Goal: Information Seeking & Learning: Learn about a topic

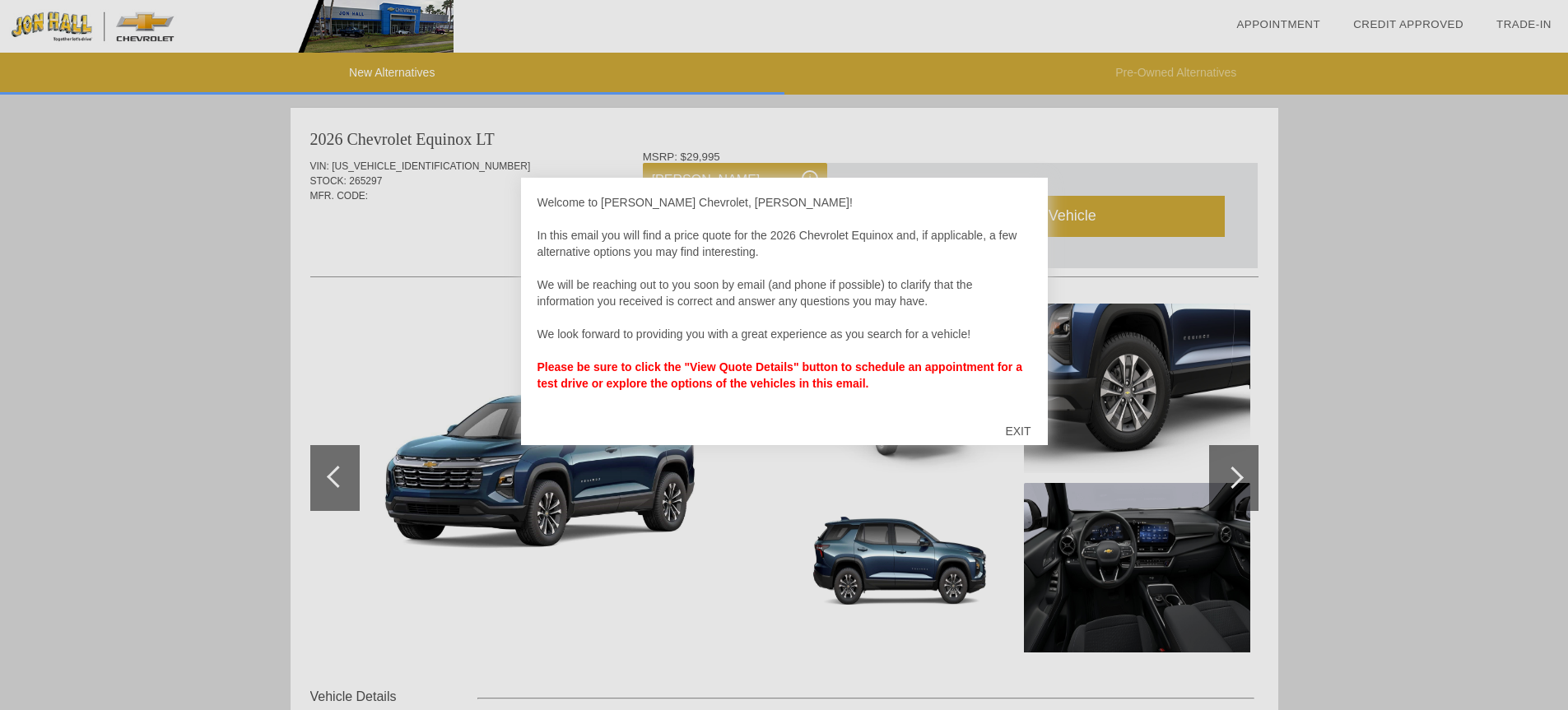
click at [1025, 434] on div "EXIT" at bounding box center [1018, 431] width 58 height 50
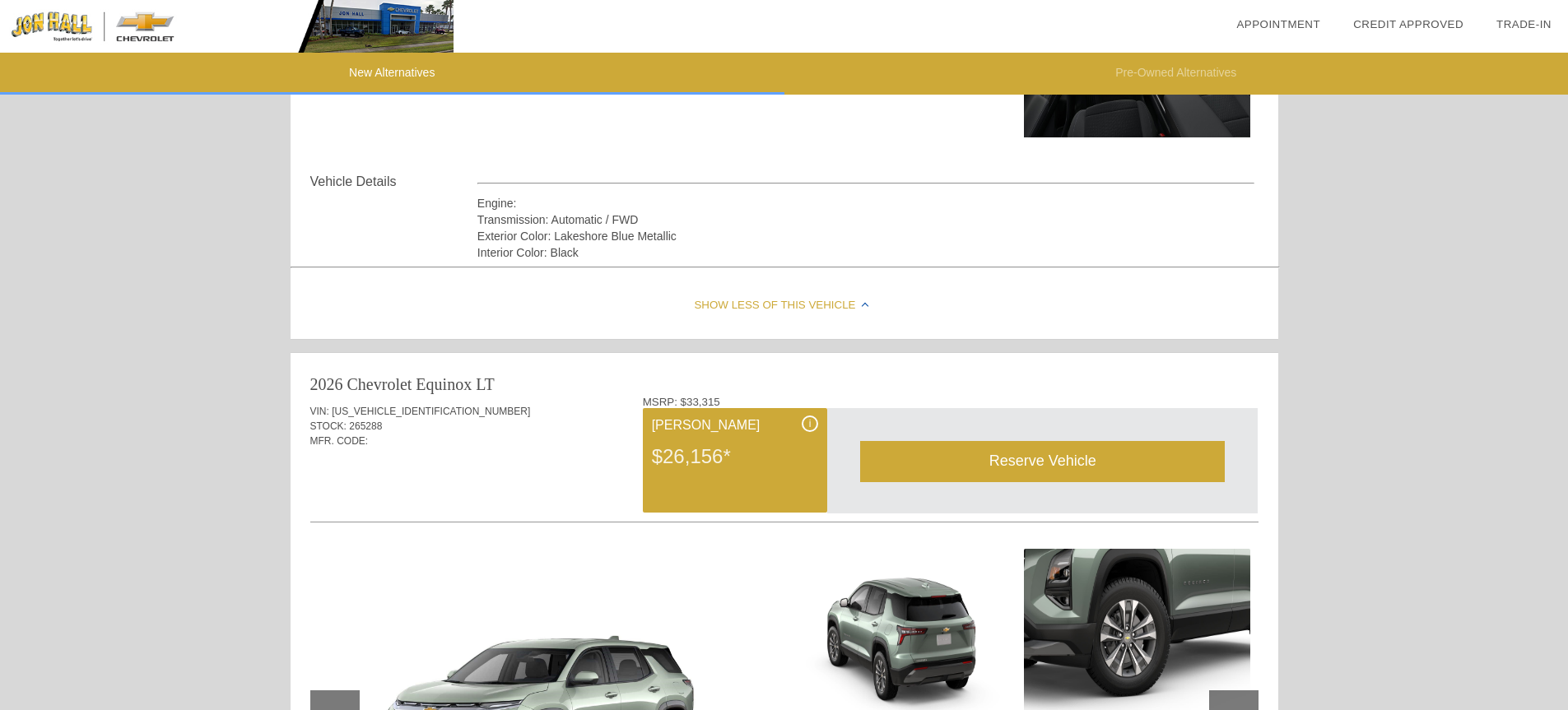
scroll to position [394, 0]
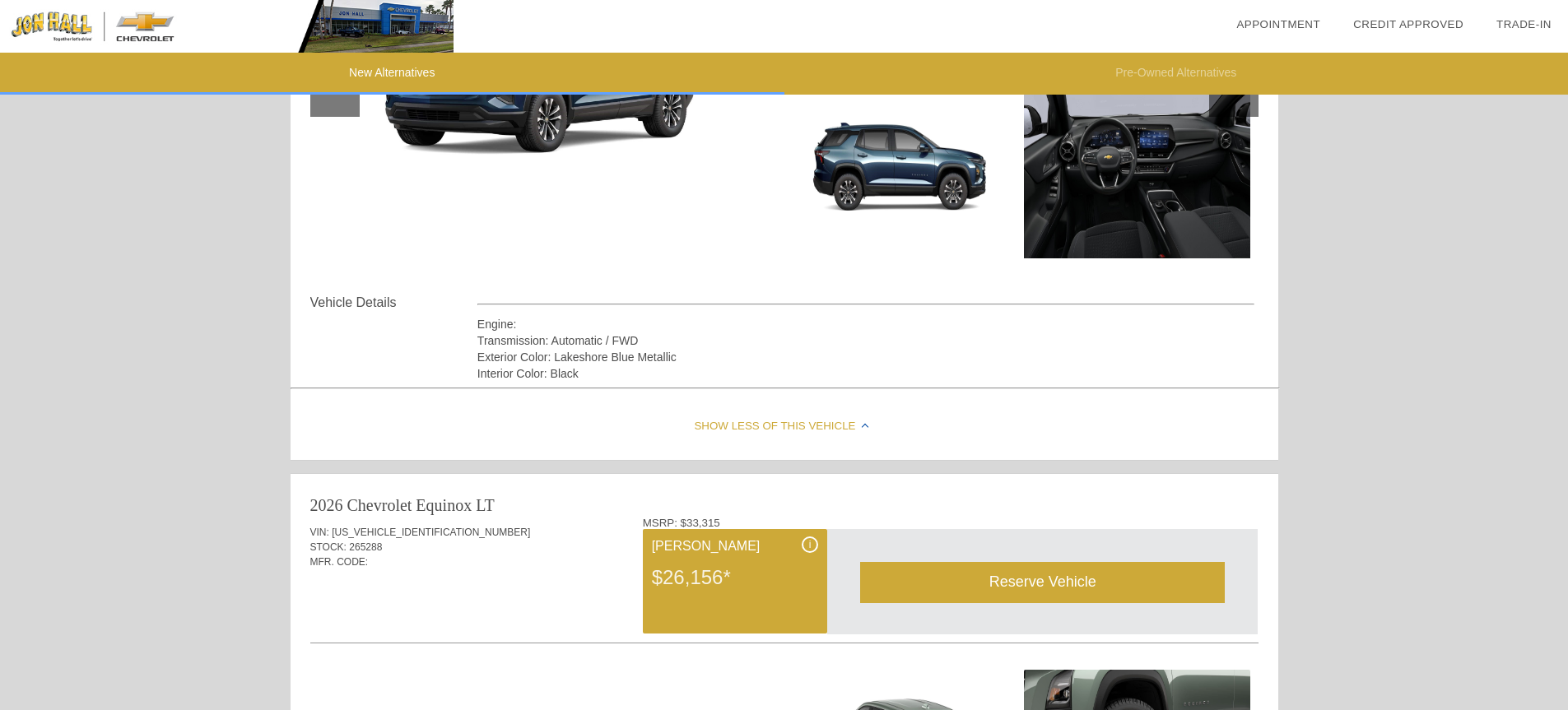
click at [736, 426] on div "Show Less of this Vehicle" at bounding box center [784, 427] width 988 height 66
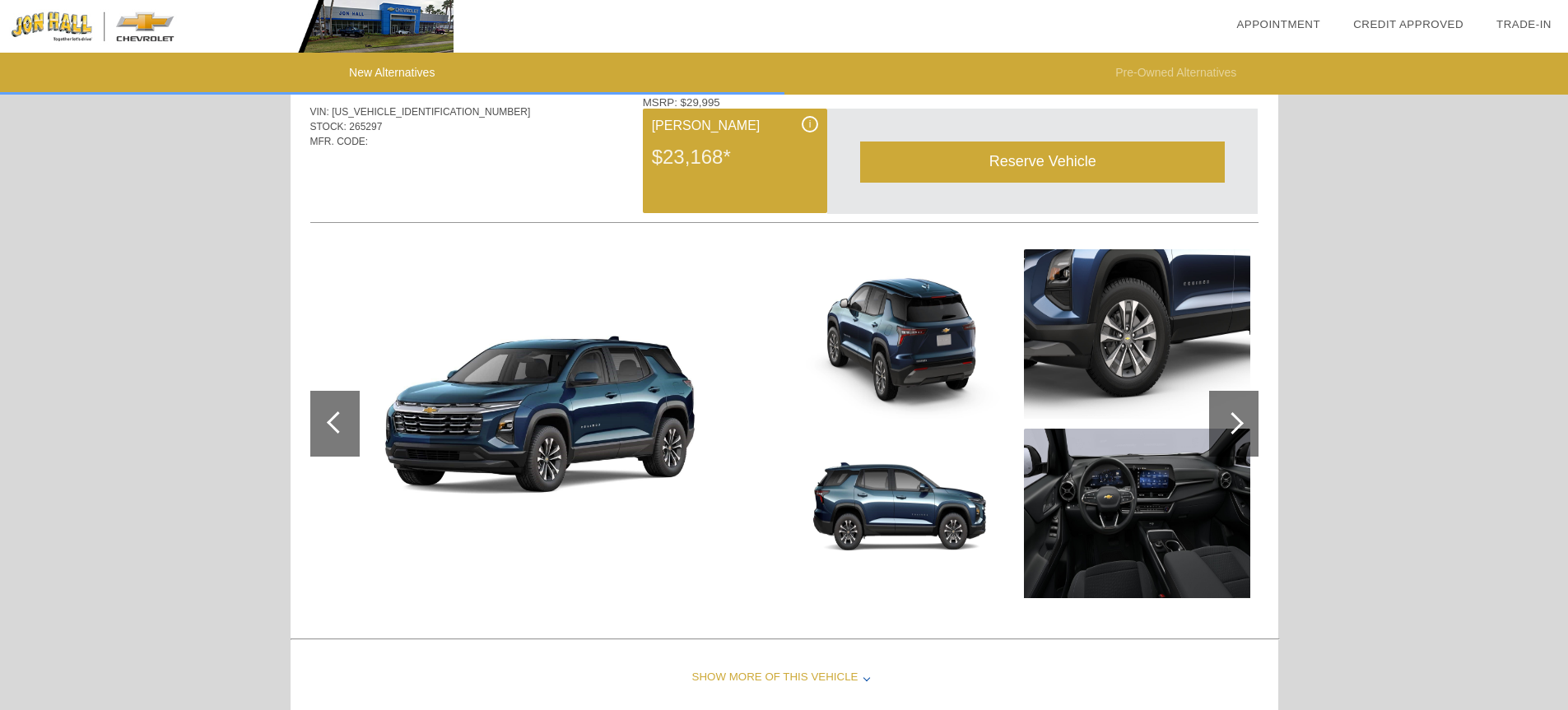
scroll to position [22, 0]
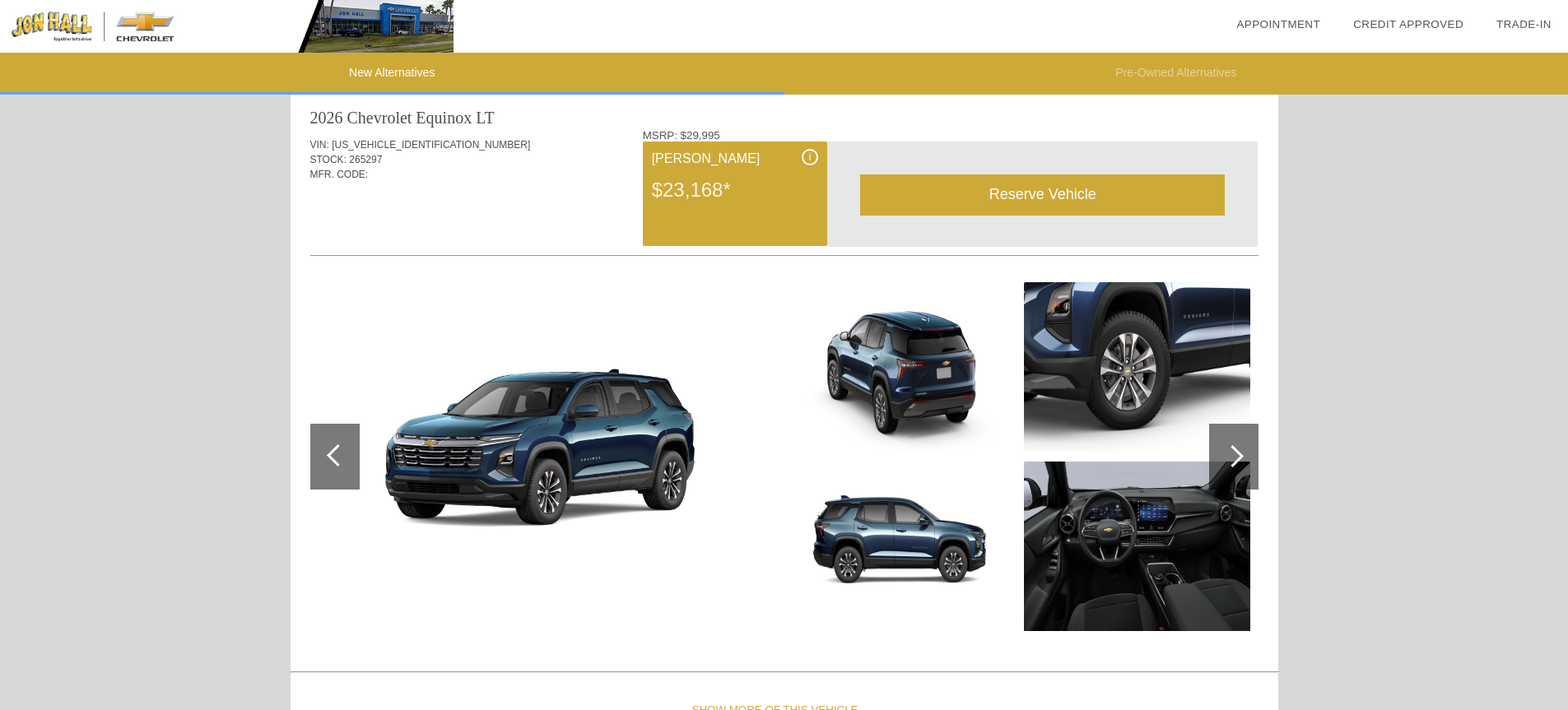
click at [737, 203] on div "$23,168*" at bounding box center [735, 190] width 166 height 43
click at [678, 180] on div "$23,168*" at bounding box center [735, 190] width 166 height 43
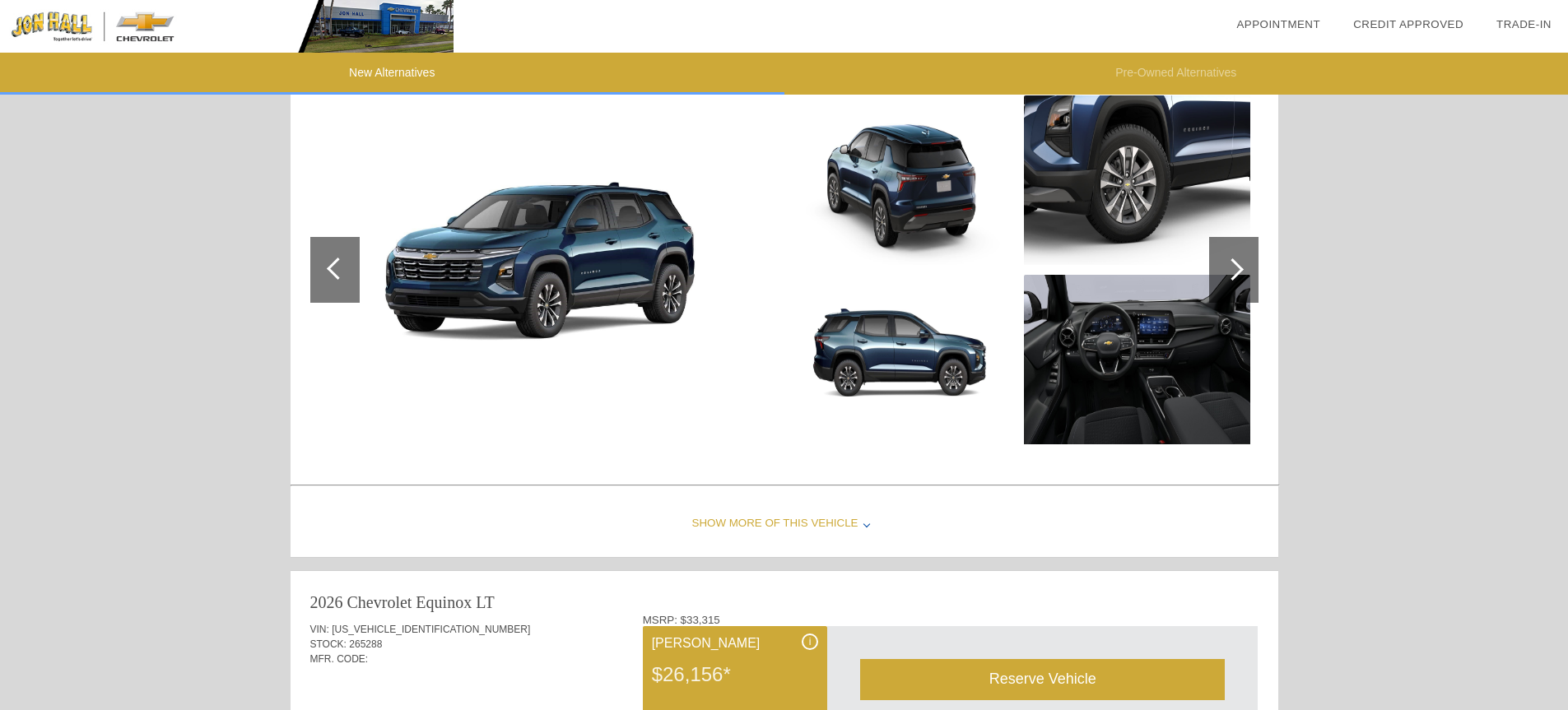
scroll to position [262, 0]
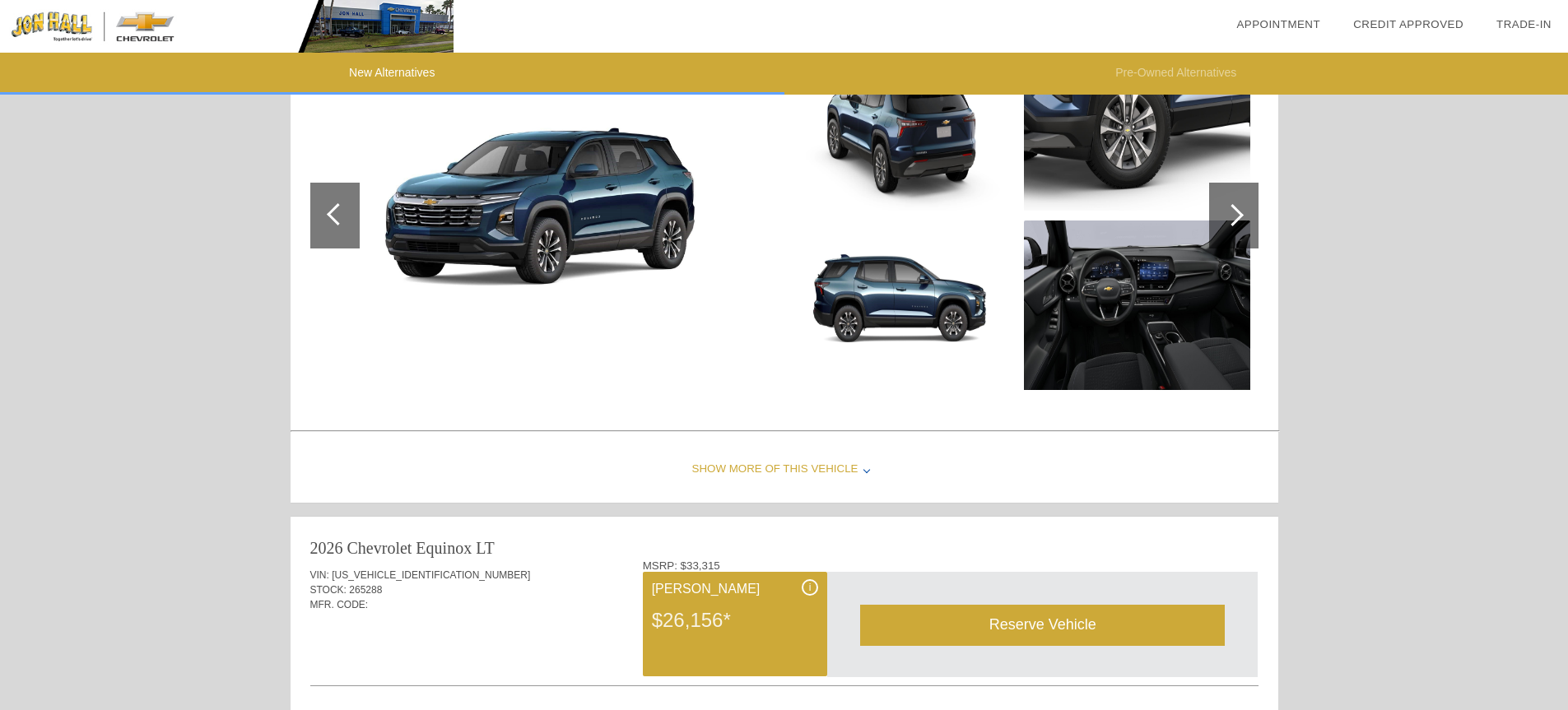
click at [770, 467] on div "Show More of this Vehicle" at bounding box center [784, 470] width 988 height 66
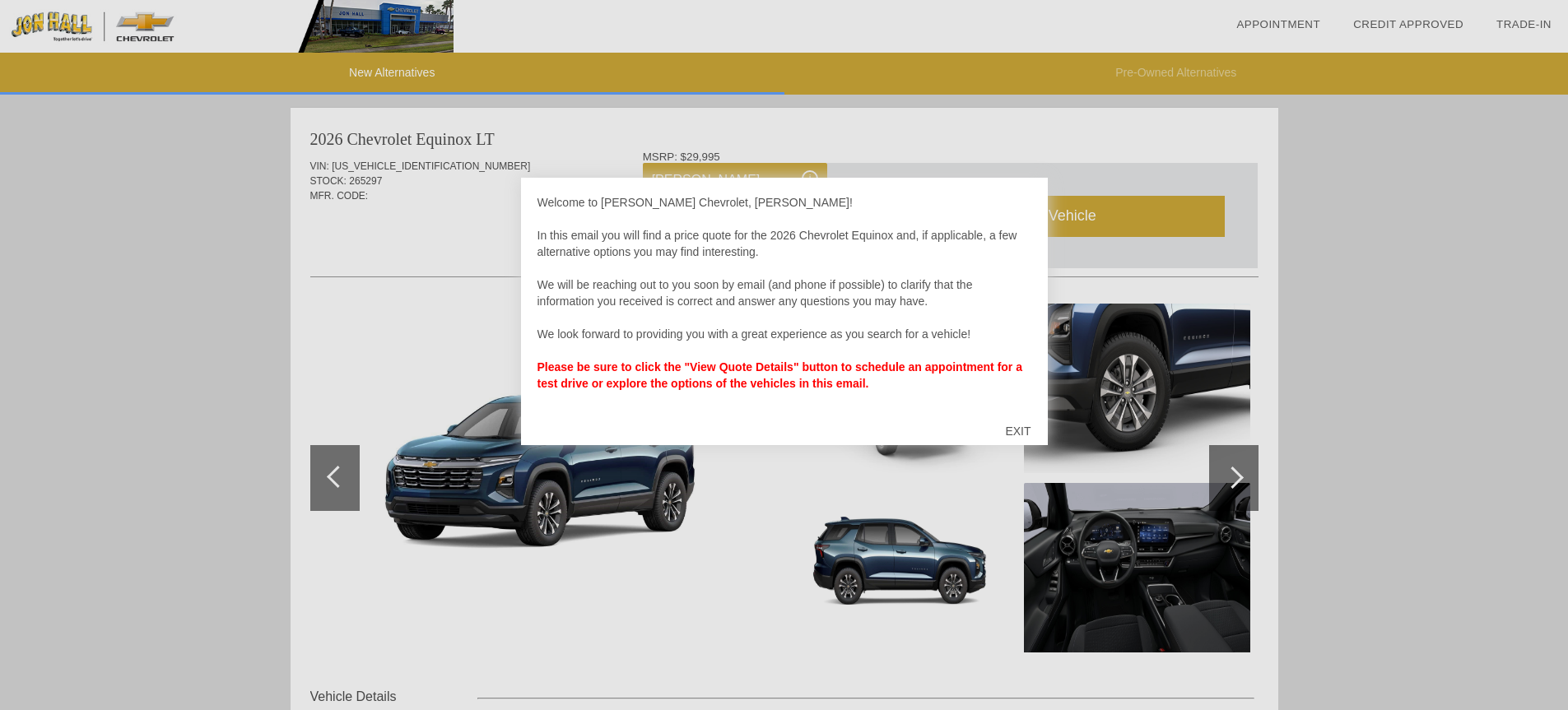
click at [1020, 428] on div "EXIT" at bounding box center [1018, 431] width 58 height 50
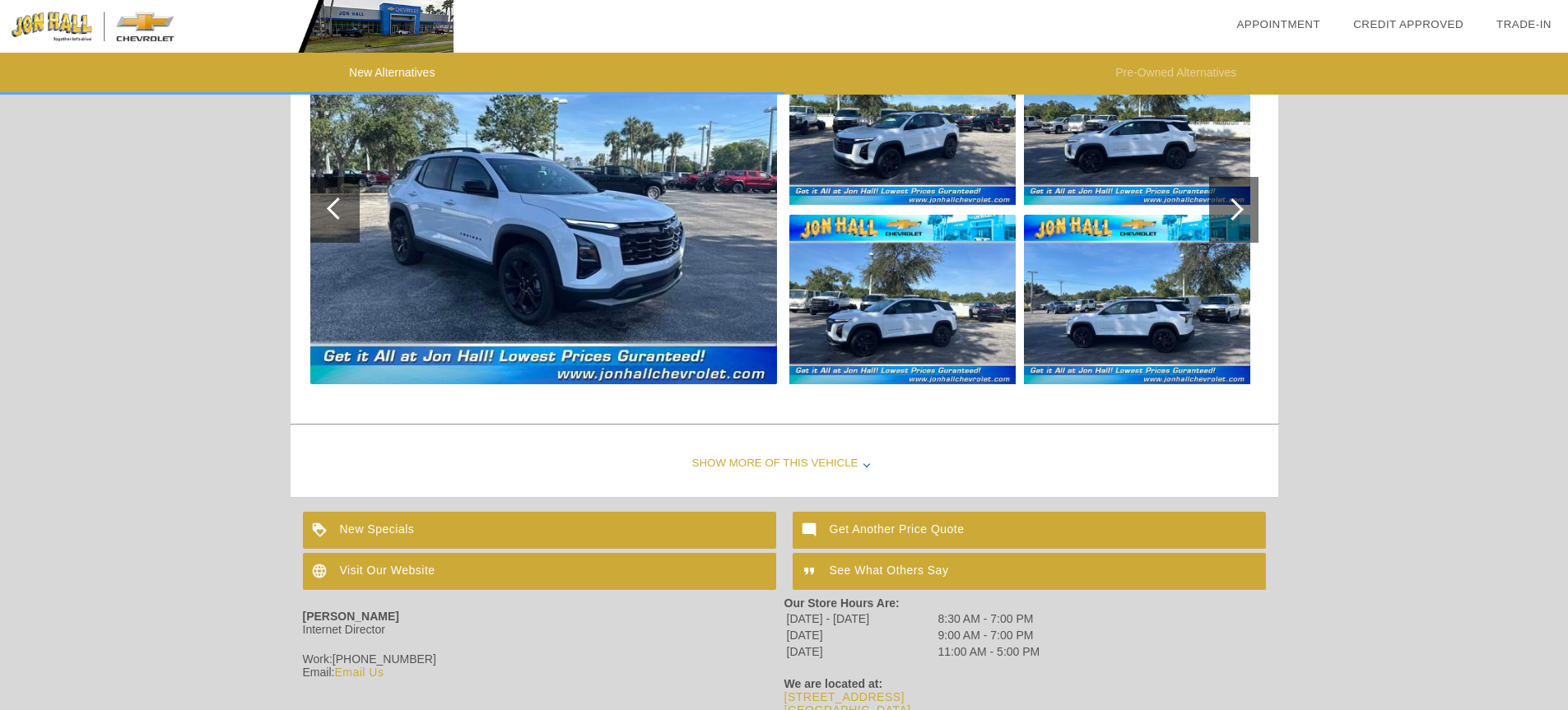
scroll to position [1757, 0]
